Goal: Task Accomplishment & Management: Use online tool/utility

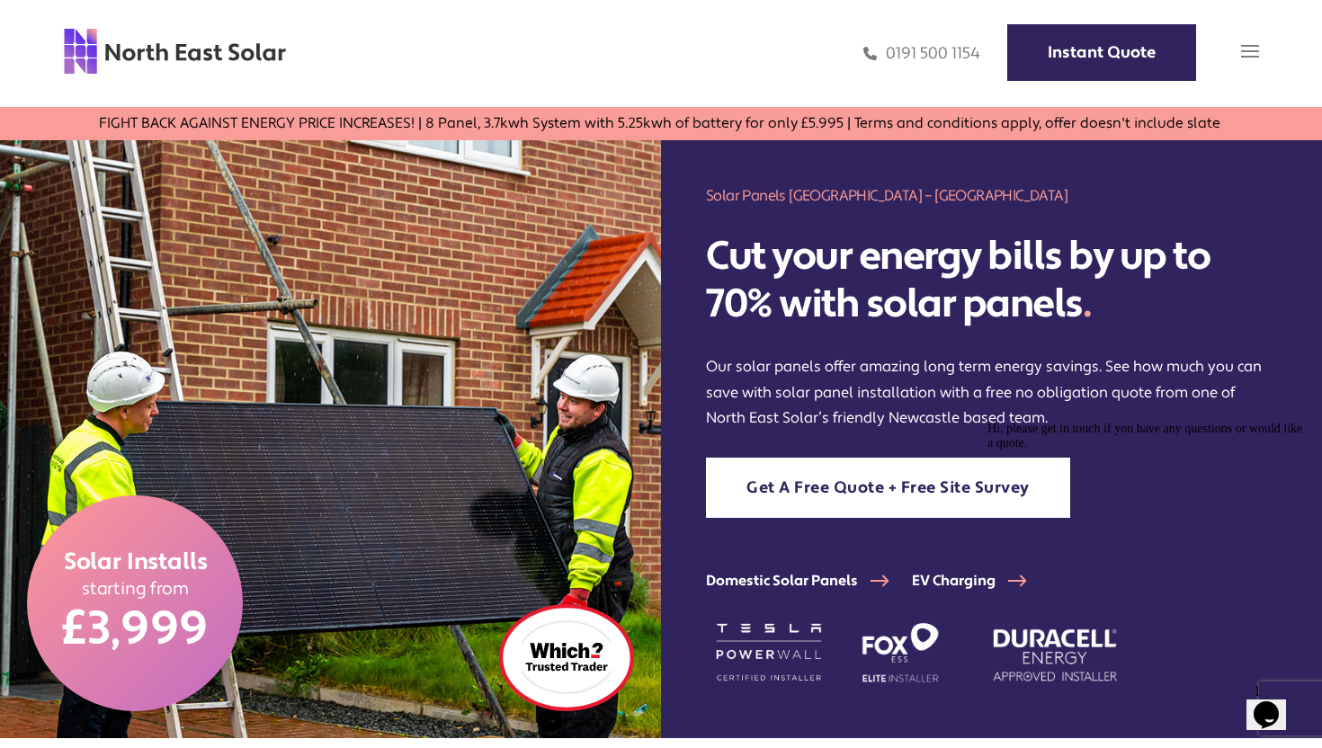
click at [1256, 52] on img at bounding box center [1250, 51] width 18 height 18
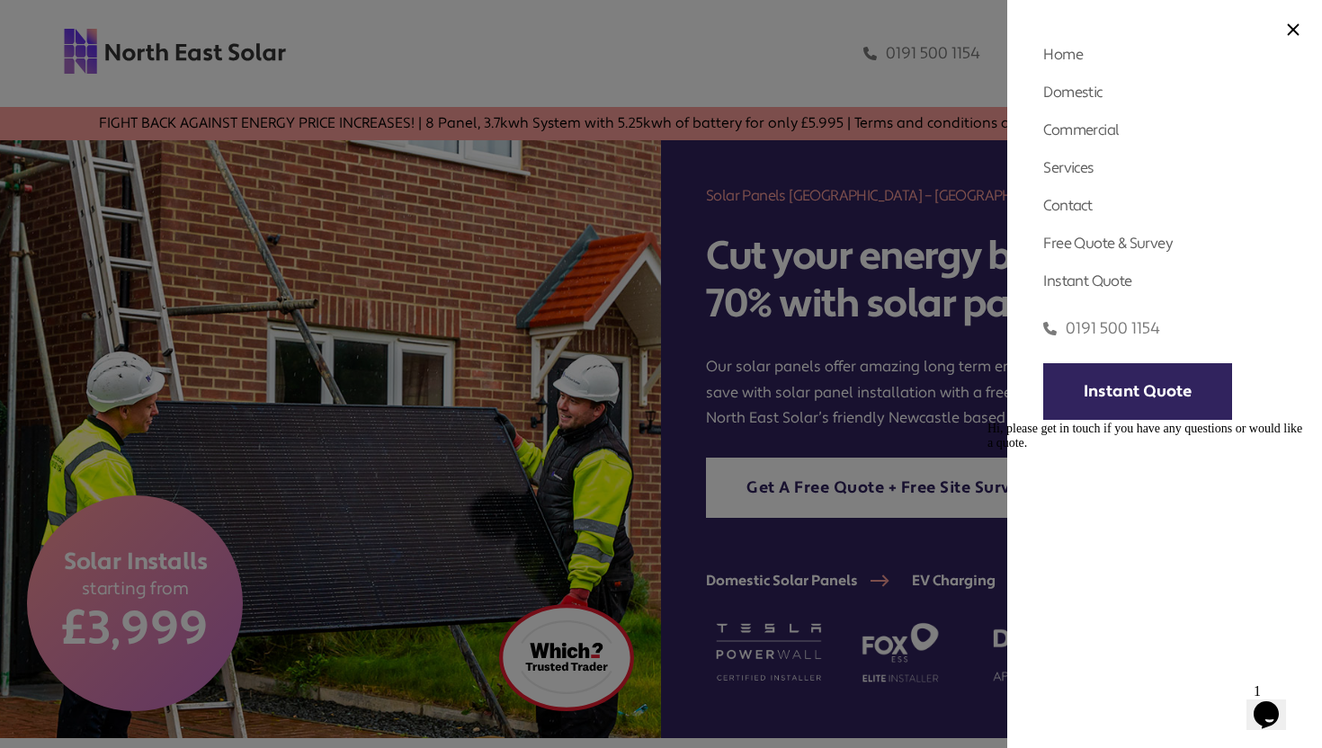
click at [1285, 31] on div "Home Domestic Domestic Solar Panels Domestic Solar Finance Process Commercial C…" at bounding box center [1164, 374] width 315 height 748
click at [1291, 31] on img at bounding box center [1293, 29] width 13 height 13
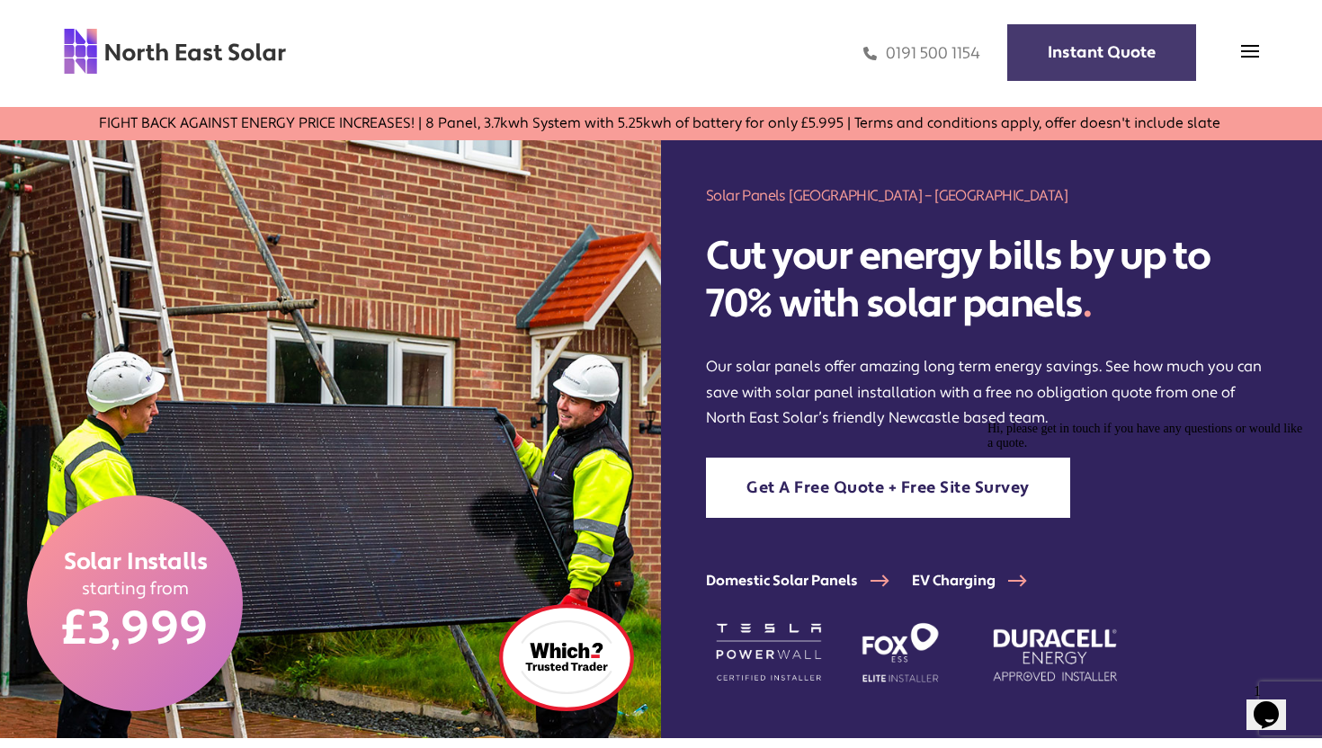
click at [1102, 71] on link "Instant Quote" at bounding box center [1101, 52] width 189 height 57
